Goal: Obtain resource: Download file/media

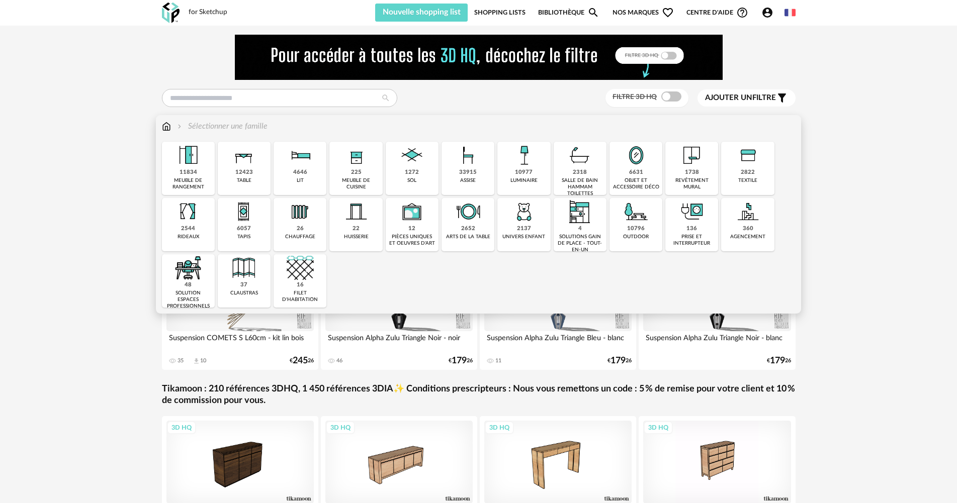
click at [699, 218] on img at bounding box center [691, 211] width 27 height 27
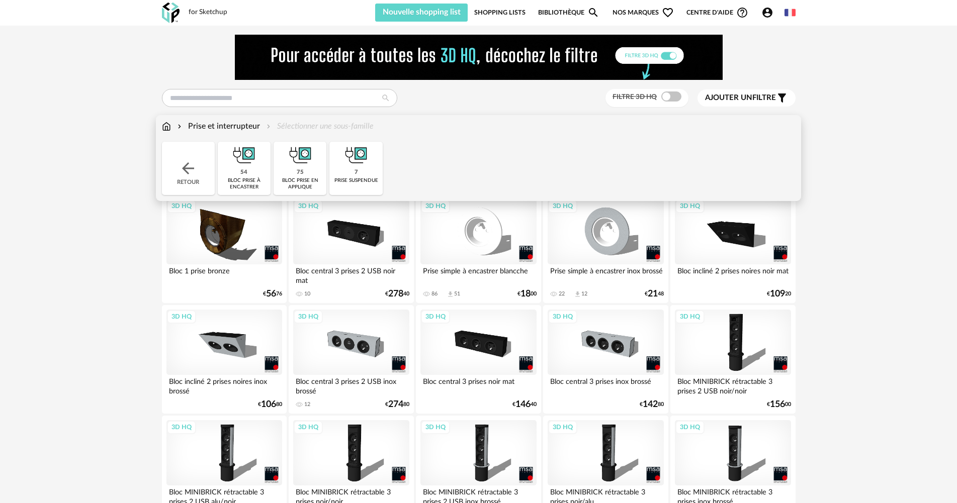
click at [357, 161] on img at bounding box center [356, 155] width 27 height 27
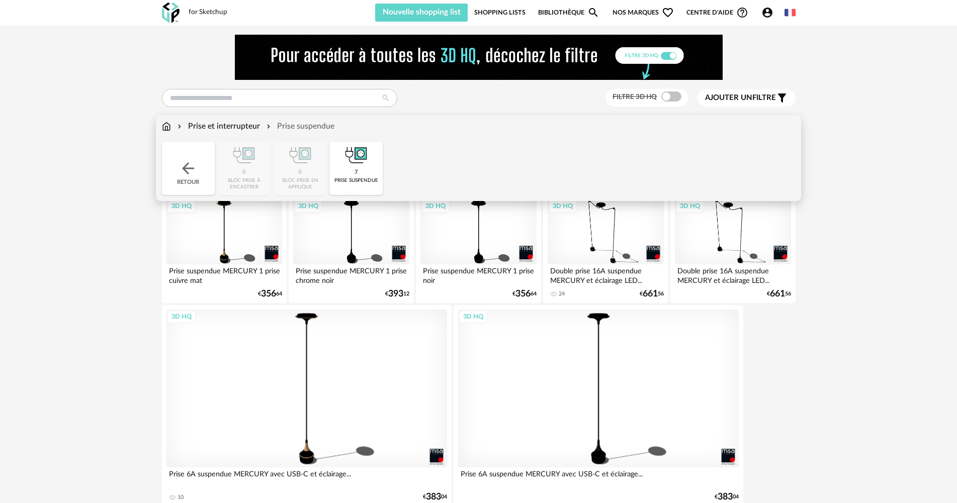
click at [166, 125] on img at bounding box center [166, 127] width 9 height 12
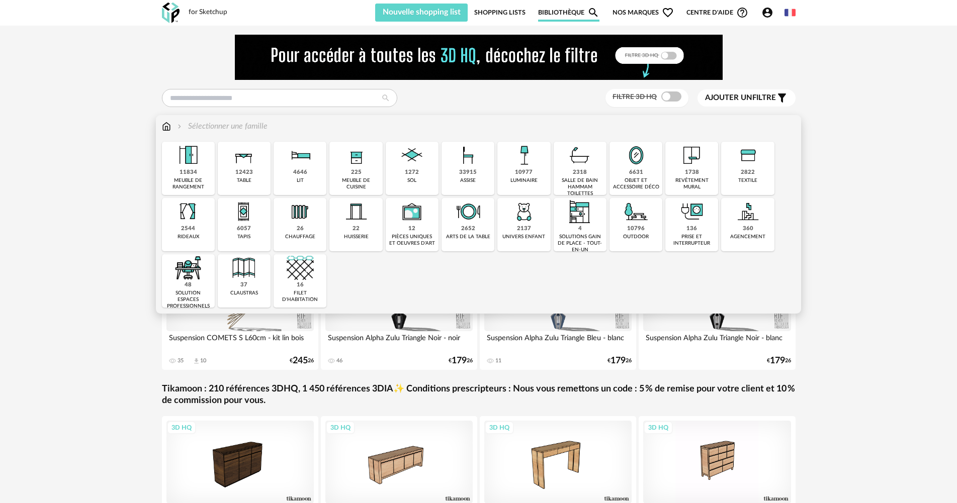
click at [429, 165] on div "1272 sol" at bounding box center [412, 168] width 53 height 53
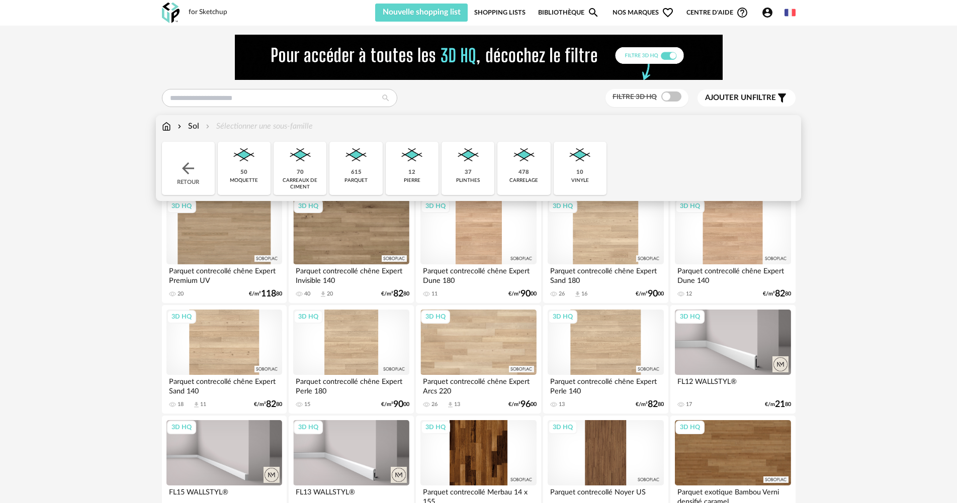
click at [356, 165] on img at bounding box center [356, 155] width 27 height 27
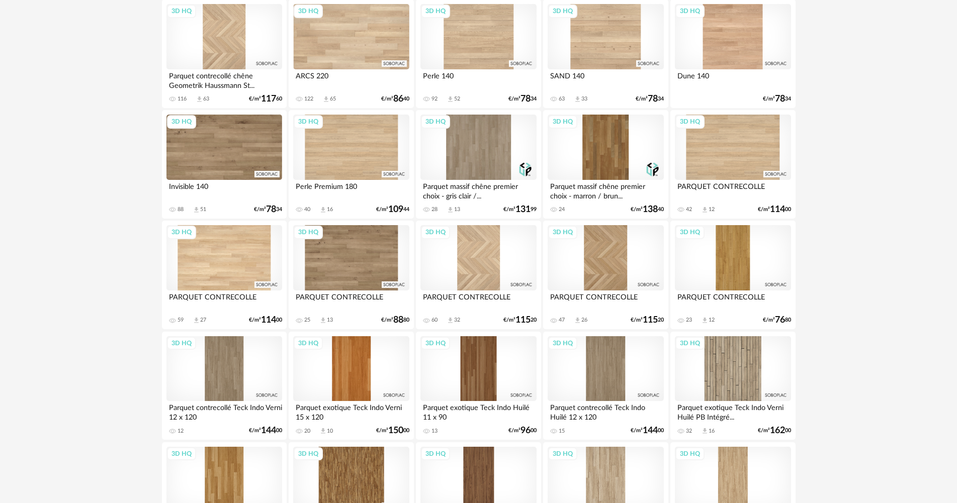
scroll to position [1308, 0]
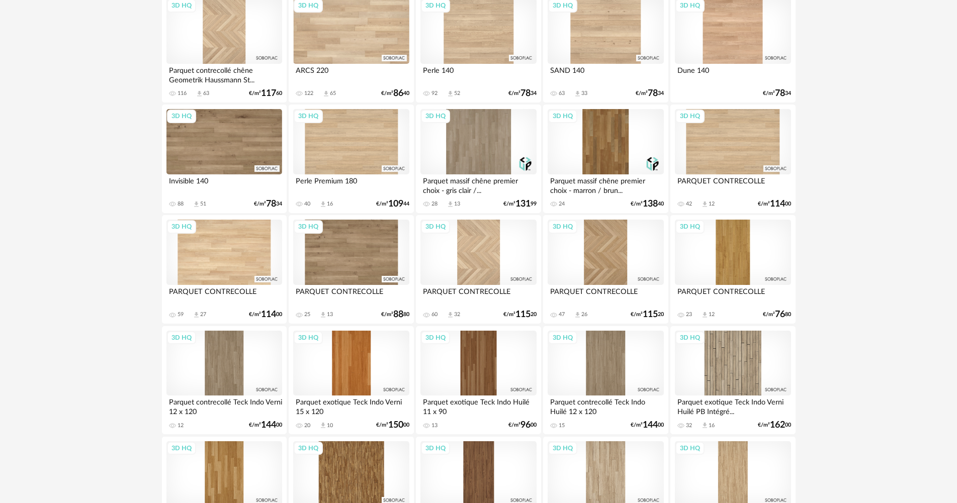
click at [372, 259] on div "3D HQ" at bounding box center [351, 252] width 116 height 65
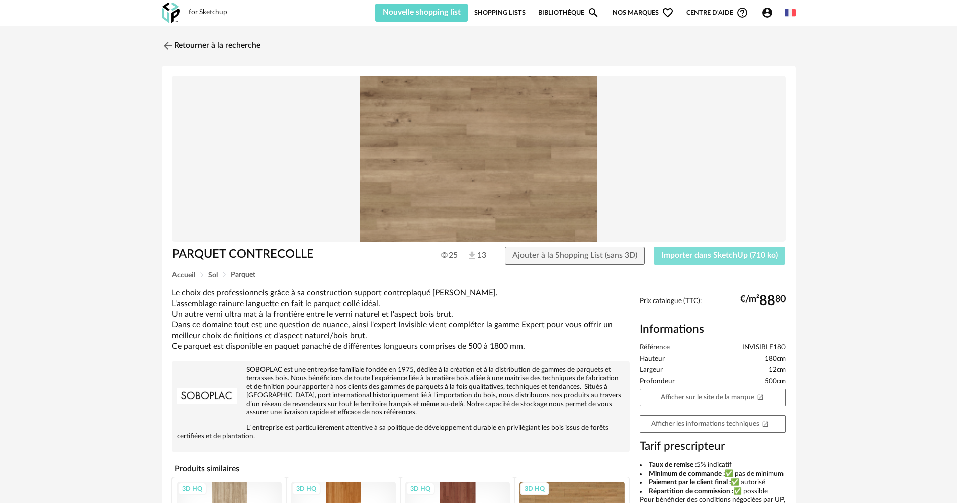
click at [672, 254] on span "Importer dans SketchUp (710 ko)" at bounding box center [719, 255] width 117 height 8
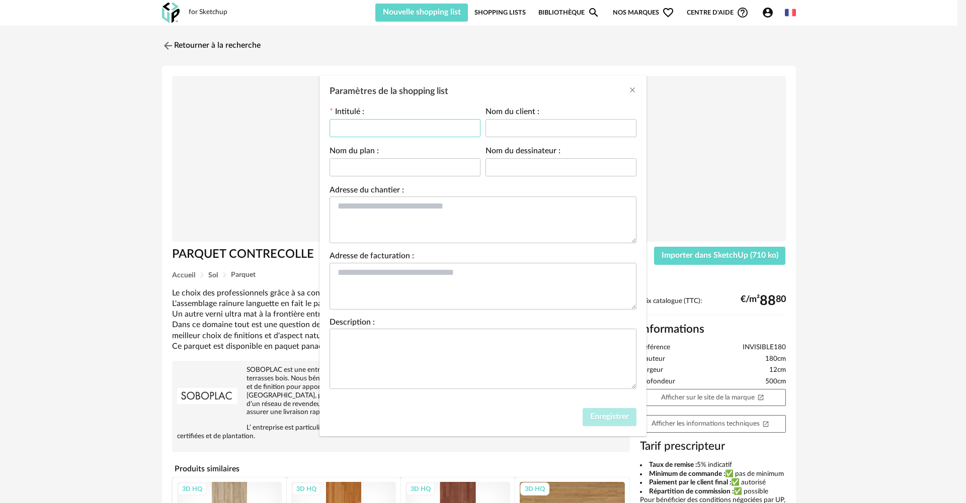
click at [388, 122] on input "Paramètres de la shopping list" at bounding box center [404, 128] width 151 height 18
type input "*"
type input "********"
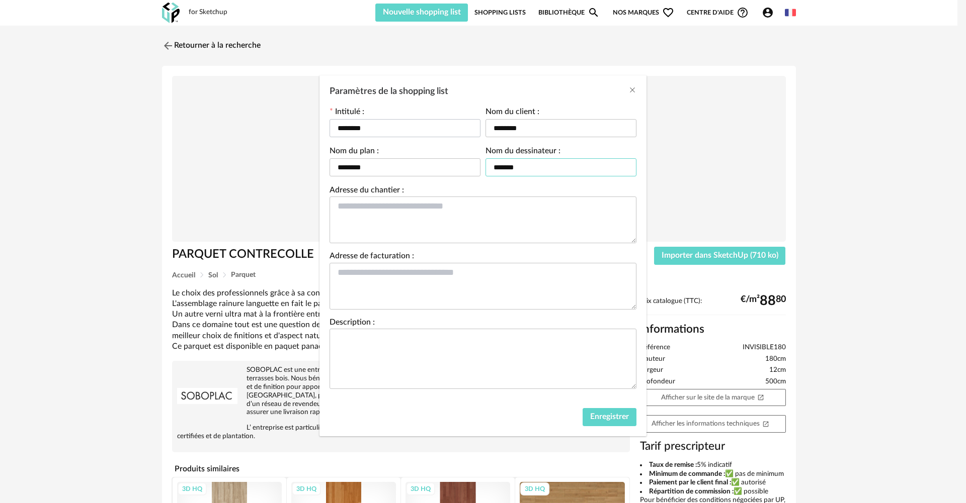
type input "*******"
click at [592, 422] on button "Enregistrer" at bounding box center [609, 417] width 54 height 18
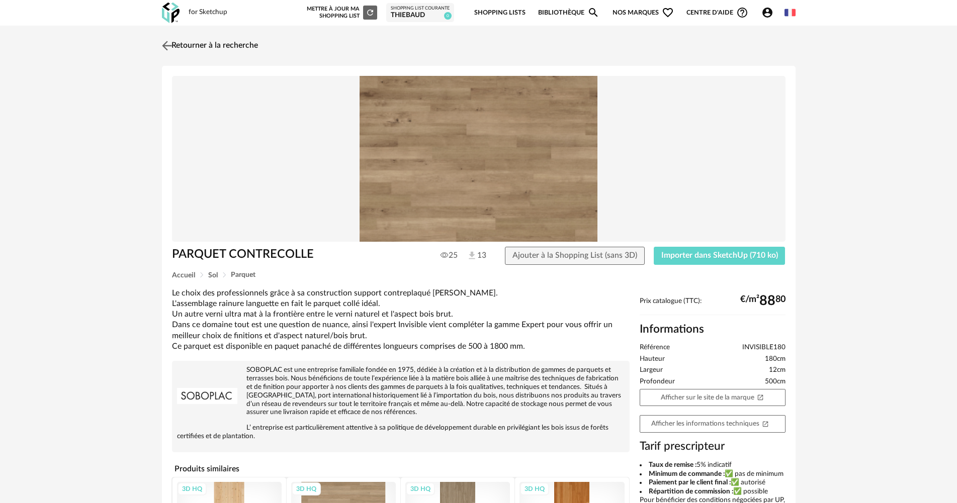
click at [167, 42] on img at bounding box center [166, 45] width 15 height 15
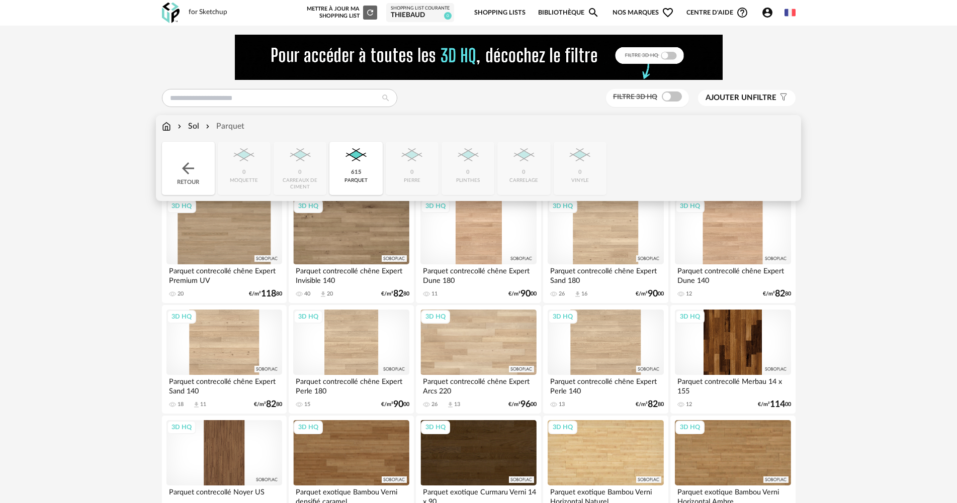
click at [167, 127] on img at bounding box center [166, 127] width 9 height 12
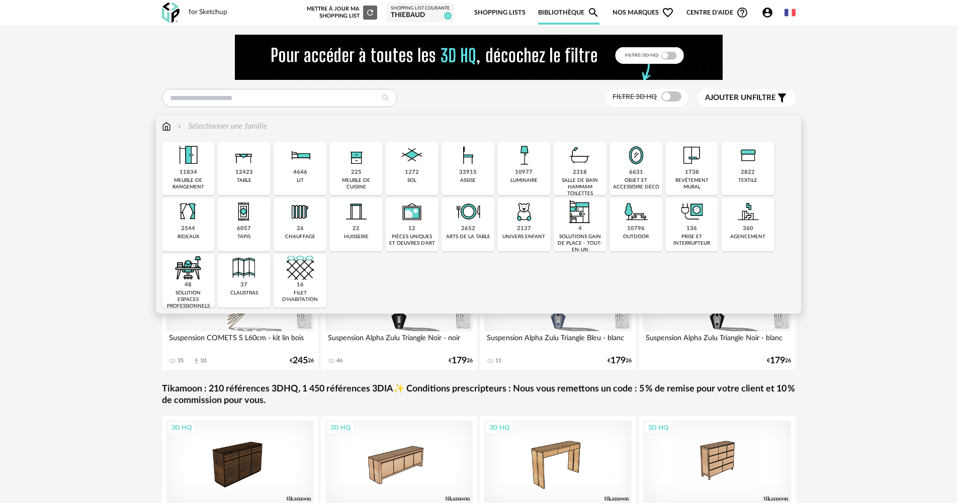
click at [203, 173] on div "11834 meuble de rangement" at bounding box center [188, 168] width 53 height 53
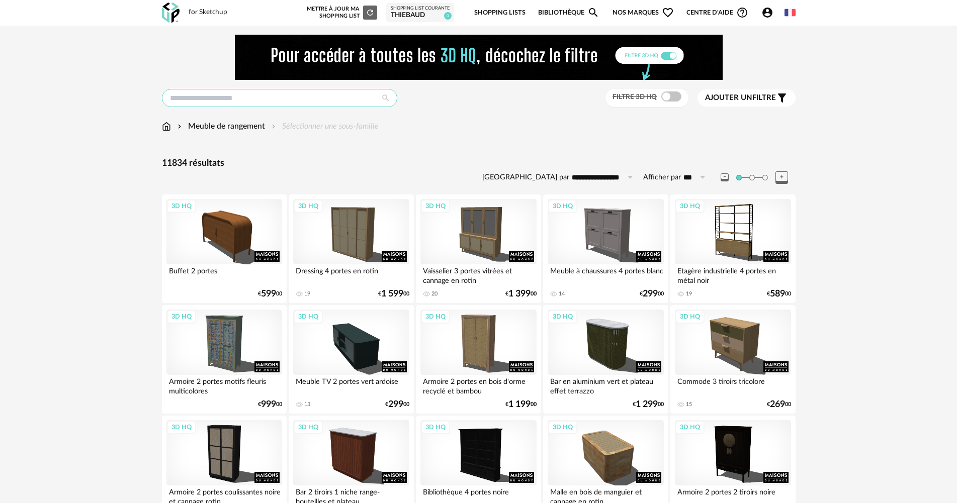
click at [296, 95] on input "text" at bounding box center [279, 98] width 235 height 18
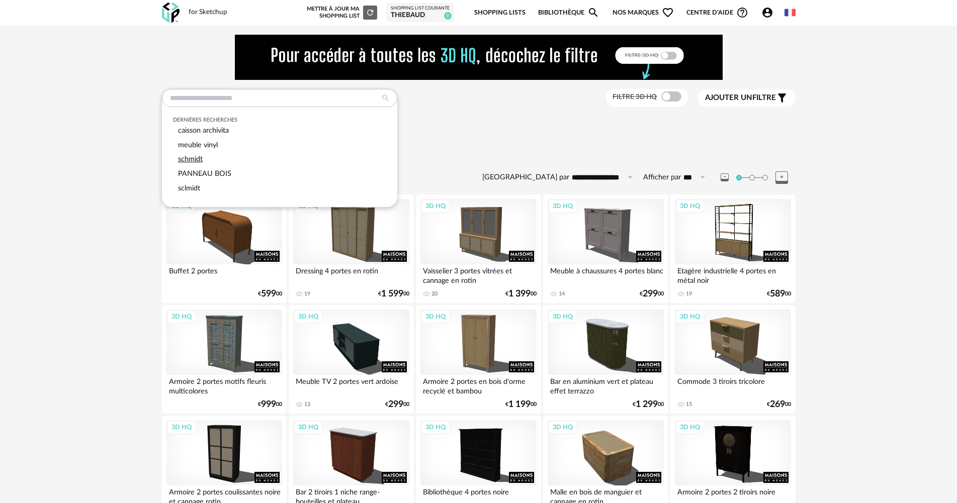
click at [236, 157] on div "schmidt" at bounding box center [279, 159] width 213 height 15
type input "*******"
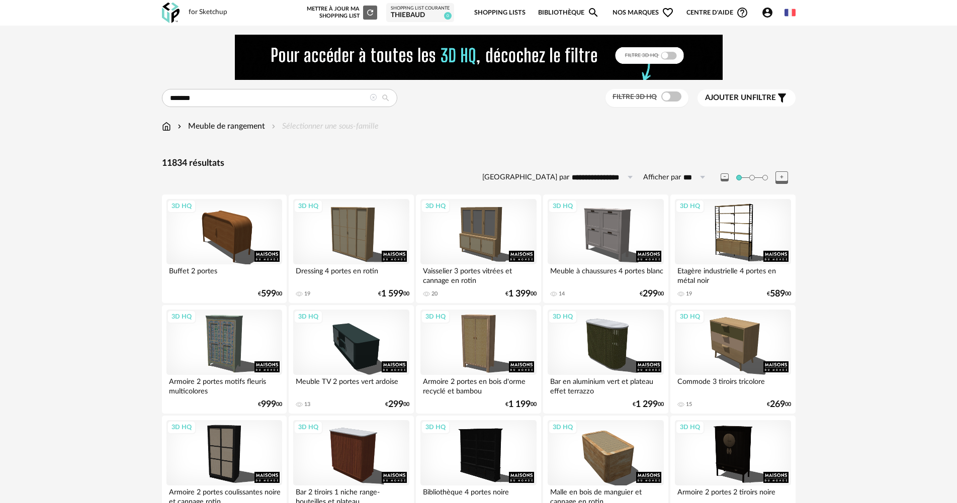
click at [384, 97] on icon at bounding box center [386, 98] width 18 height 9
type input "**********"
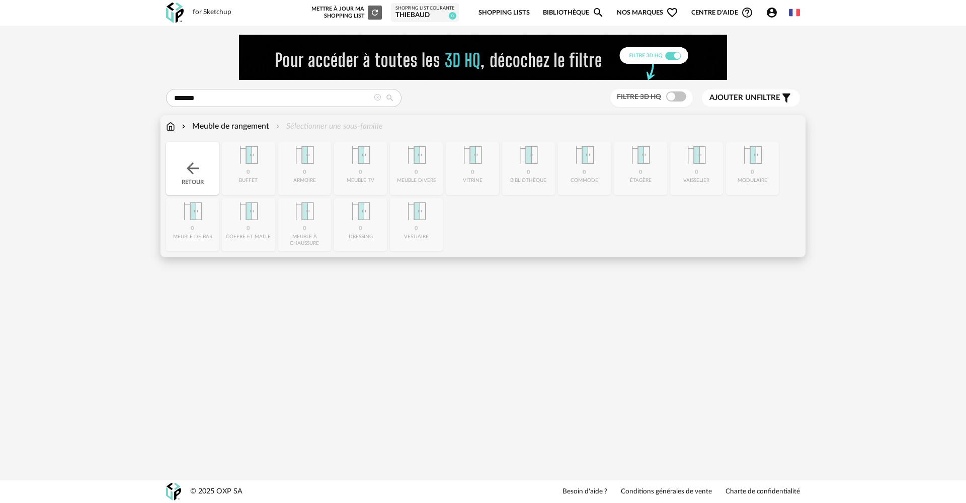
click at [171, 128] on img at bounding box center [170, 127] width 9 height 12
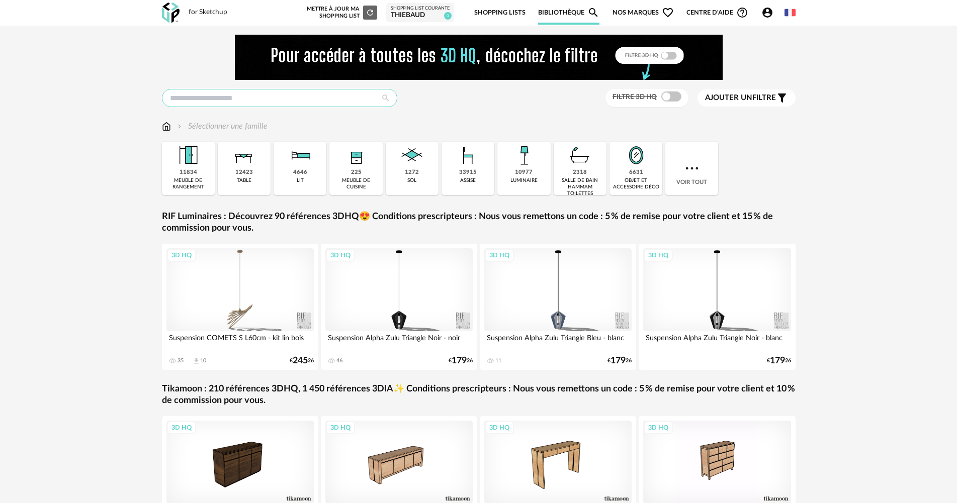
click at [286, 101] on input "text" at bounding box center [279, 98] width 235 height 18
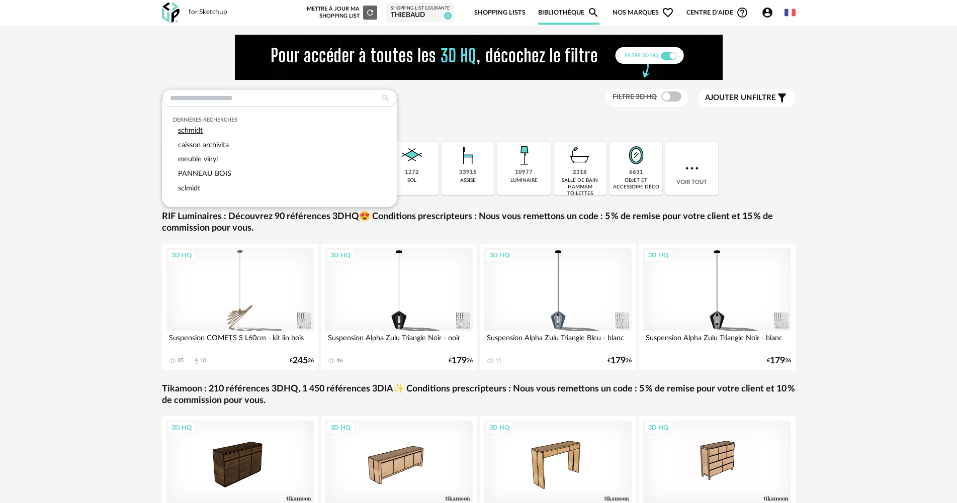
click at [192, 128] on span "schmidt" at bounding box center [190, 131] width 25 height 8
type input "*******"
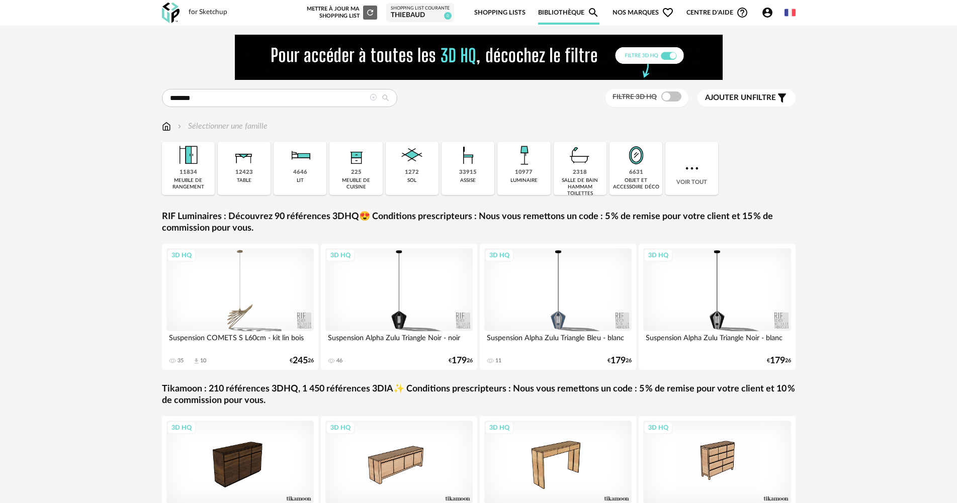
click at [387, 95] on icon at bounding box center [386, 98] width 18 height 9
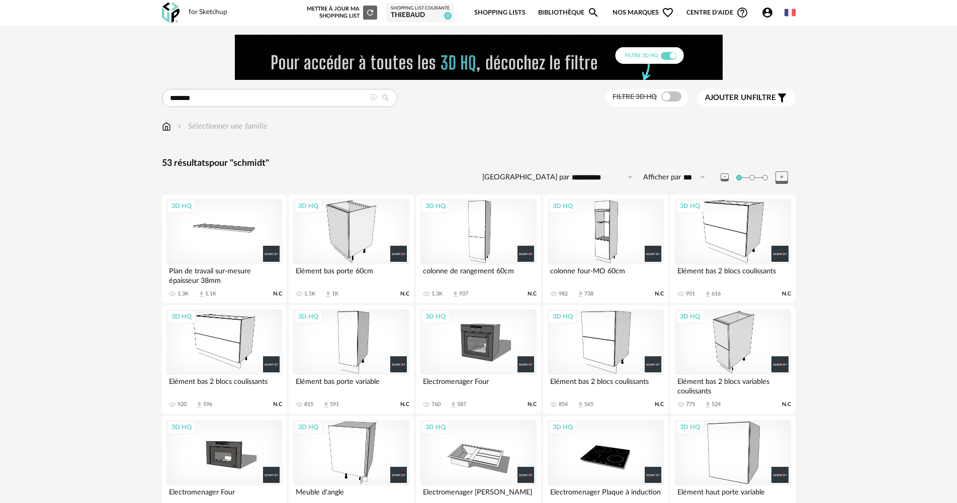
click at [495, 226] on div "3D HQ" at bounding box center [478, 231] width 116 height 65
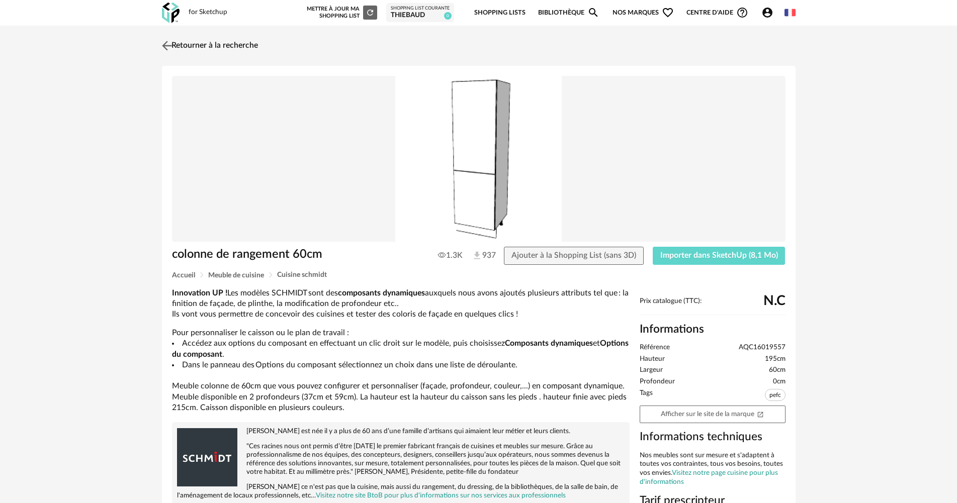
click at [168, 48] on img at bounding box center [166, 45] width 15 height 15
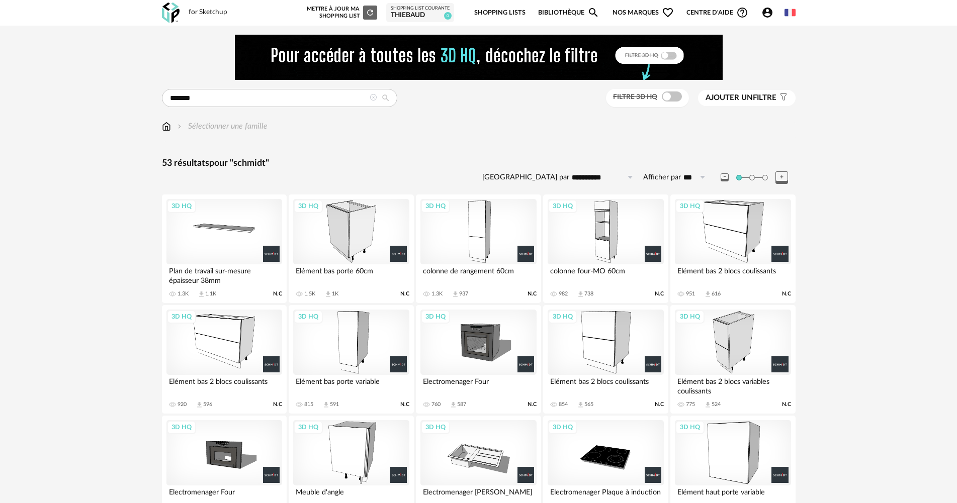
click at [359, 232] on div "3D HQ" at bounding box center [351, 231] width 116 height 65
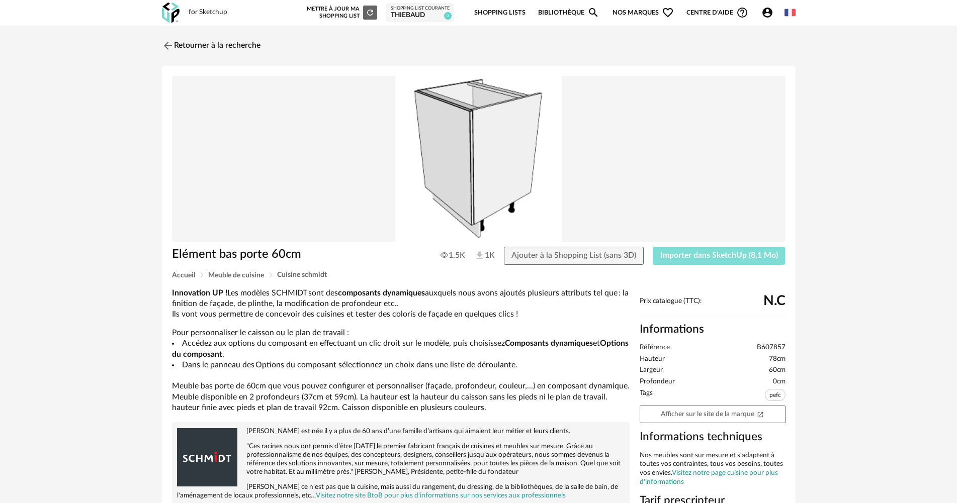
click at [684, 254] on span "Importer dans SketchUp (8,1 Mo)" at bounding box center [719, 255] width 118 height 8
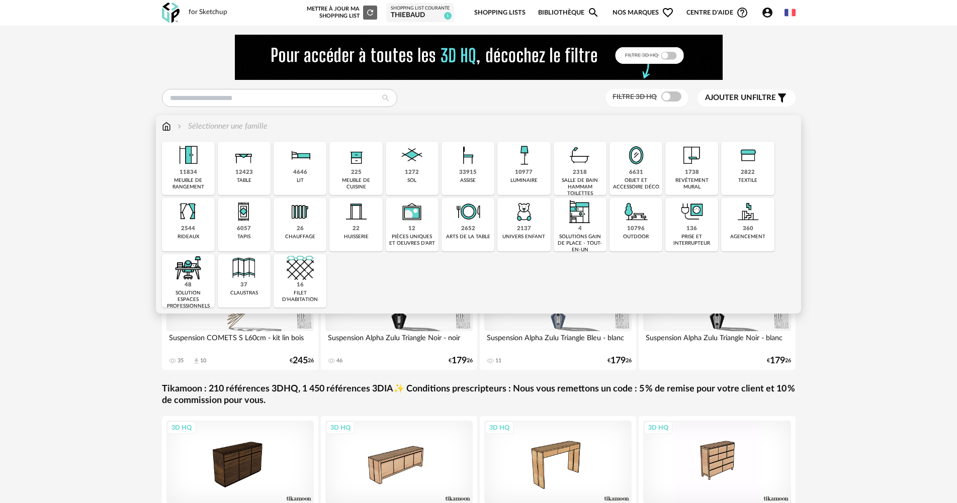
click at [348, 168] on img at bounding box center [356, 155] width 27 height 27
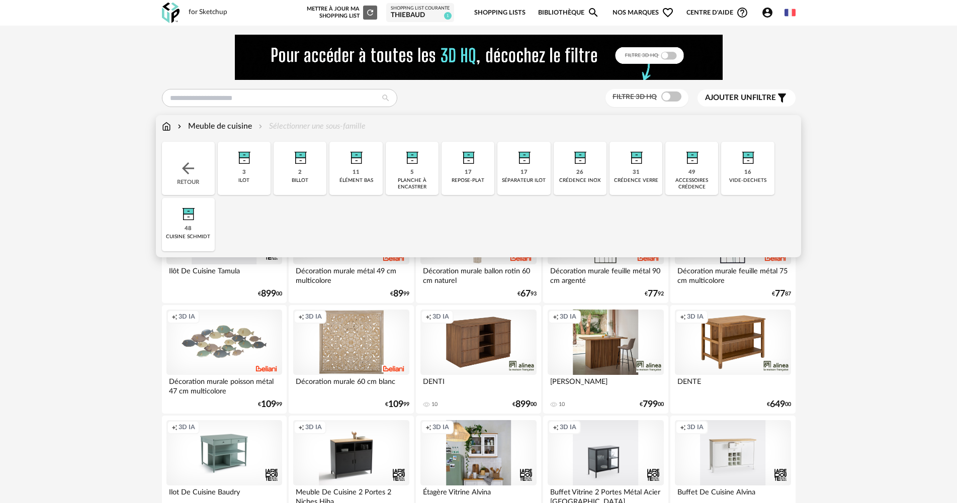
click at [205, 220] on div "48 cuisine schmidt" at bounding box center [188, 224] width 53 height 53
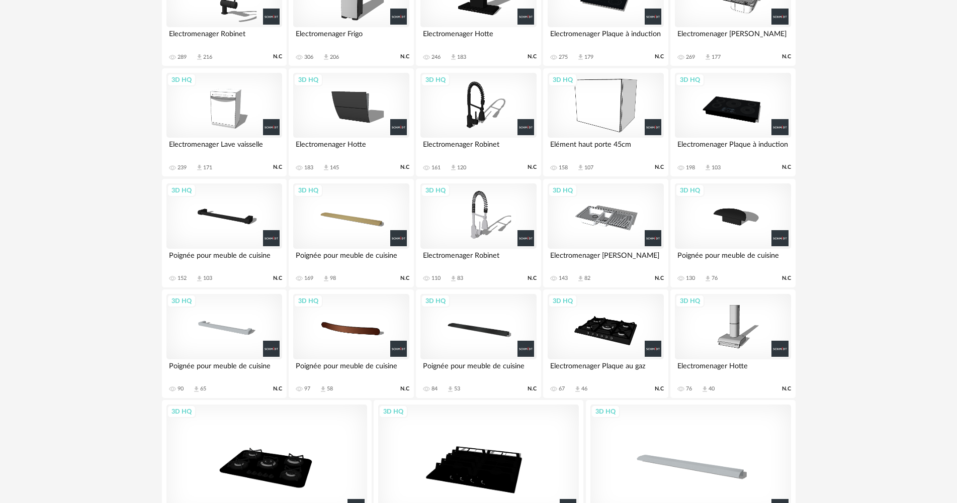
scroll to position [805, 0]
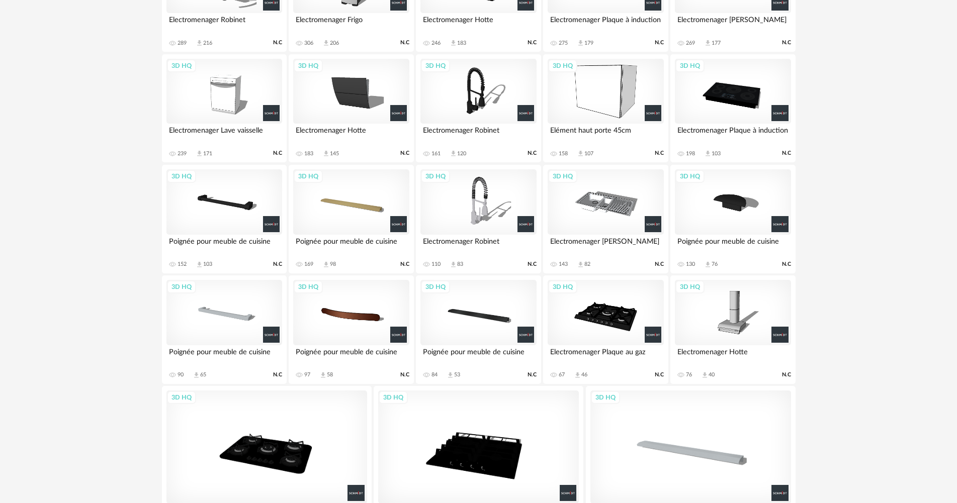
click at [373, 319] on div "3D HQ" at bounding box center [351, 312] width 116 height 65
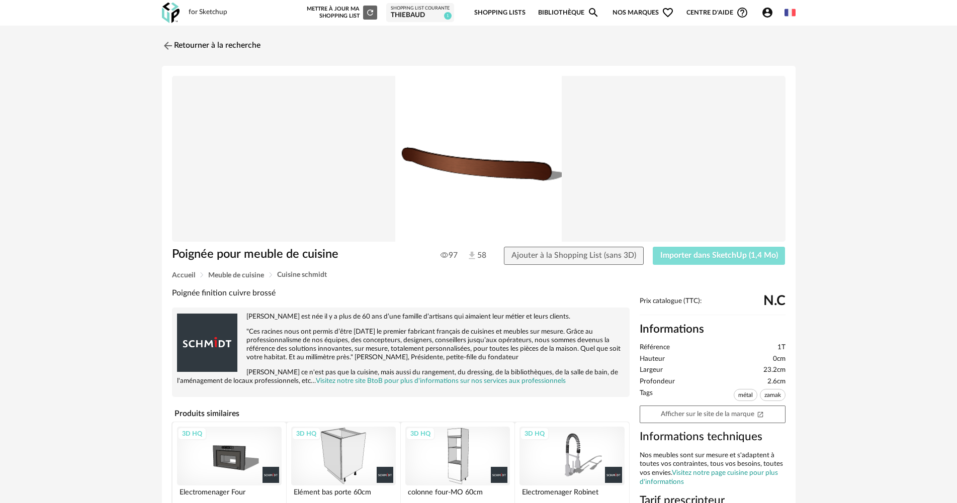
click at [689, 254] on span "Importer dans SketchUp (1,4 Mo)" at bounding box center [719, 255] width 118 height 8
